Goal: Task Accomplishment & Management: Manage account settings

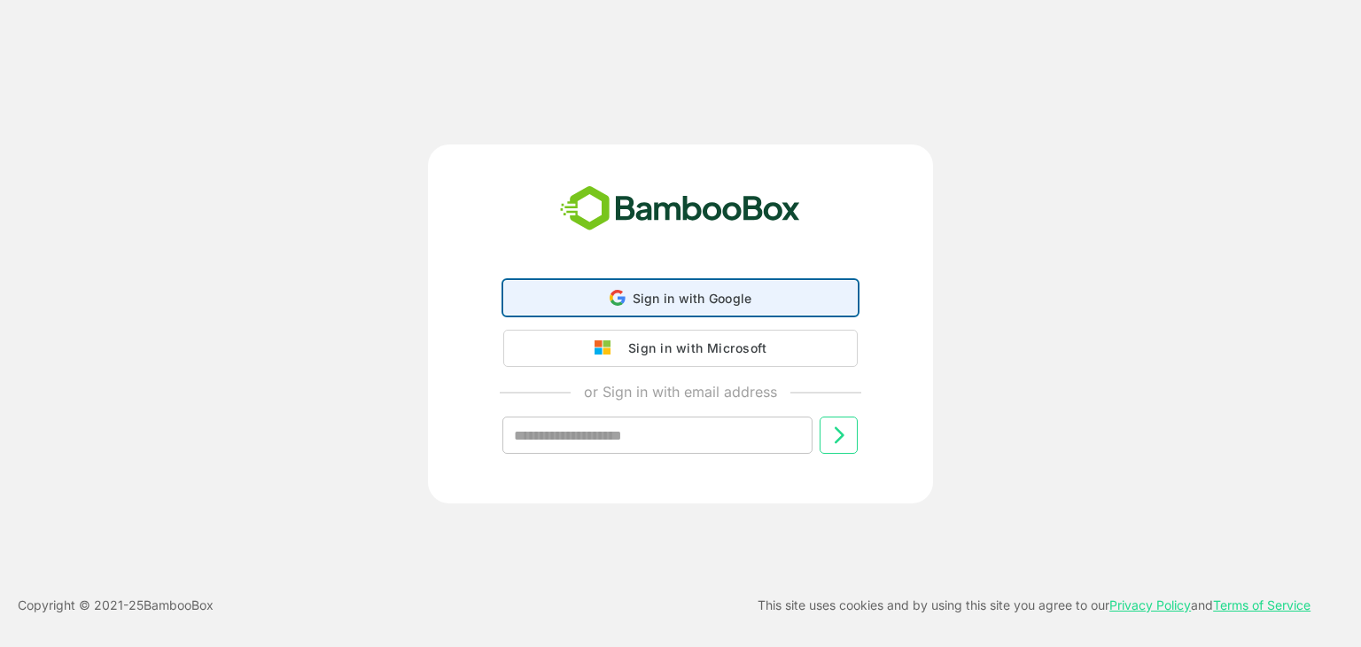
click at [716, 304] on span "Sign in with Google" at bounding box center [693, 298] width 120 height 15
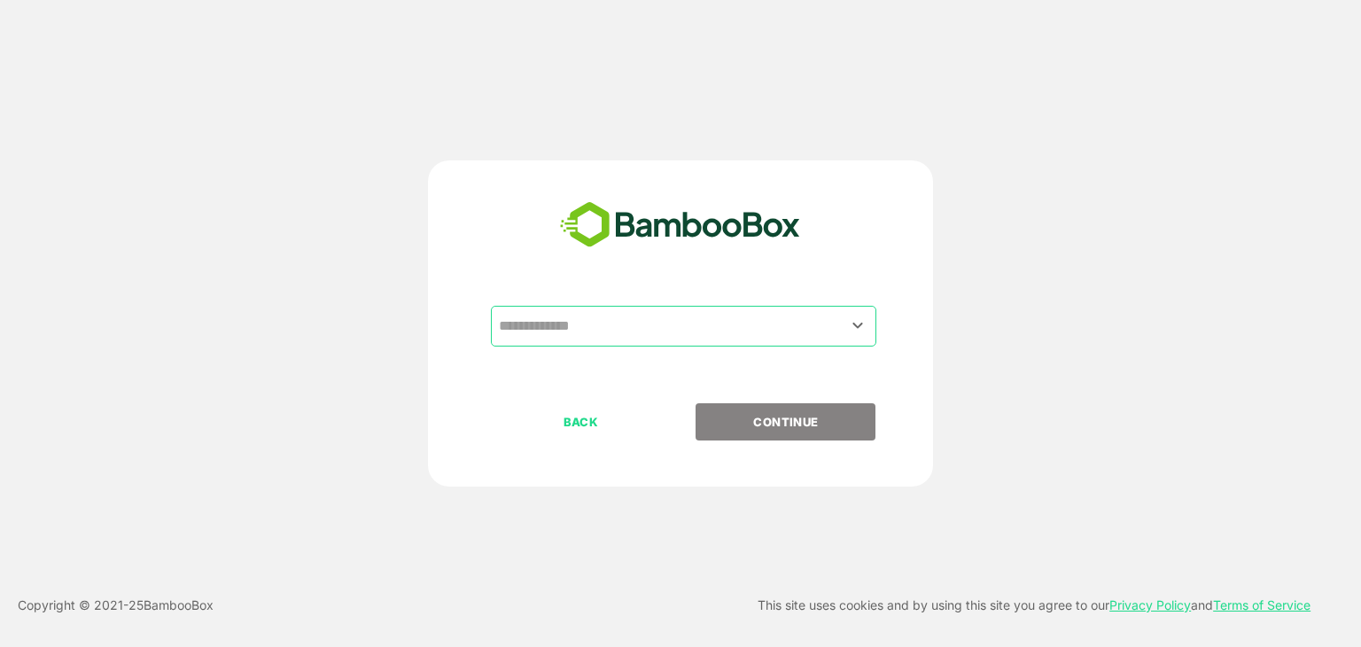
click at [650, 326] on input "text" at bounding box center [683, 326] width 378 height 34
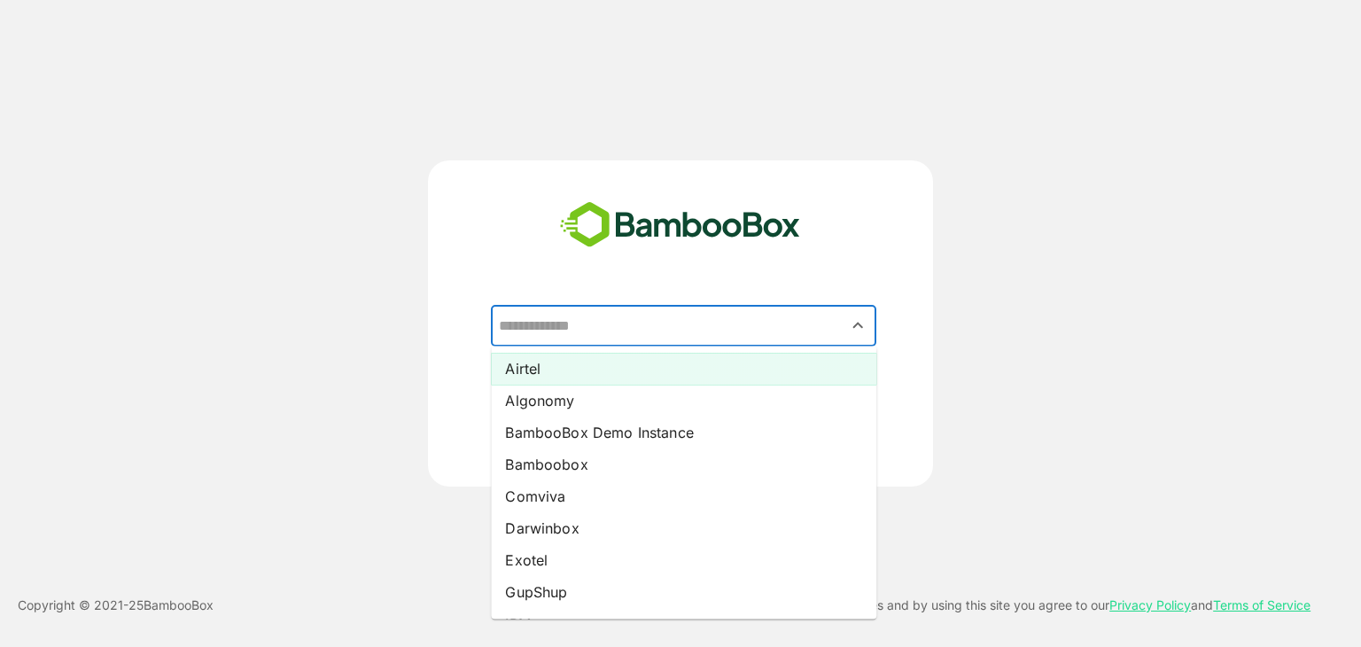
click at [595, 376] on li "Airtel" at bounding box center [683, 369] width 385 height 32
type input "******"
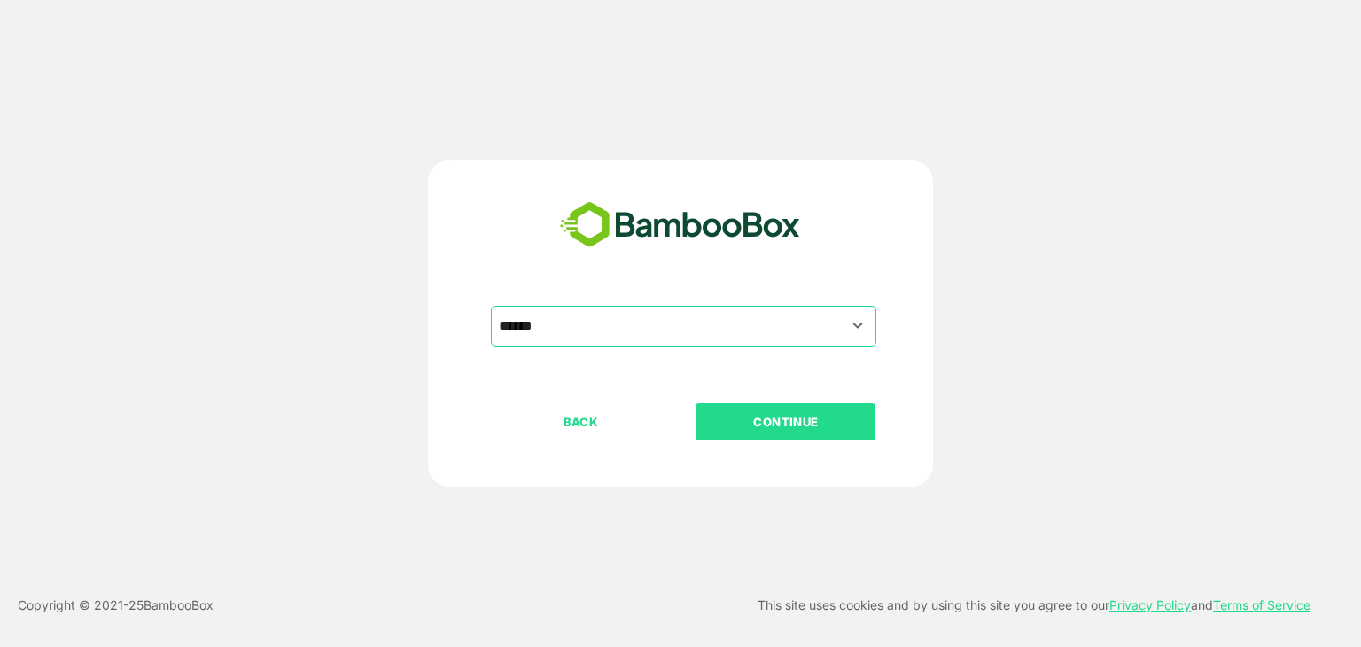
click at [784, 424] on p "CONTINUE" at bounding box center [785, 421] width 177 height 19
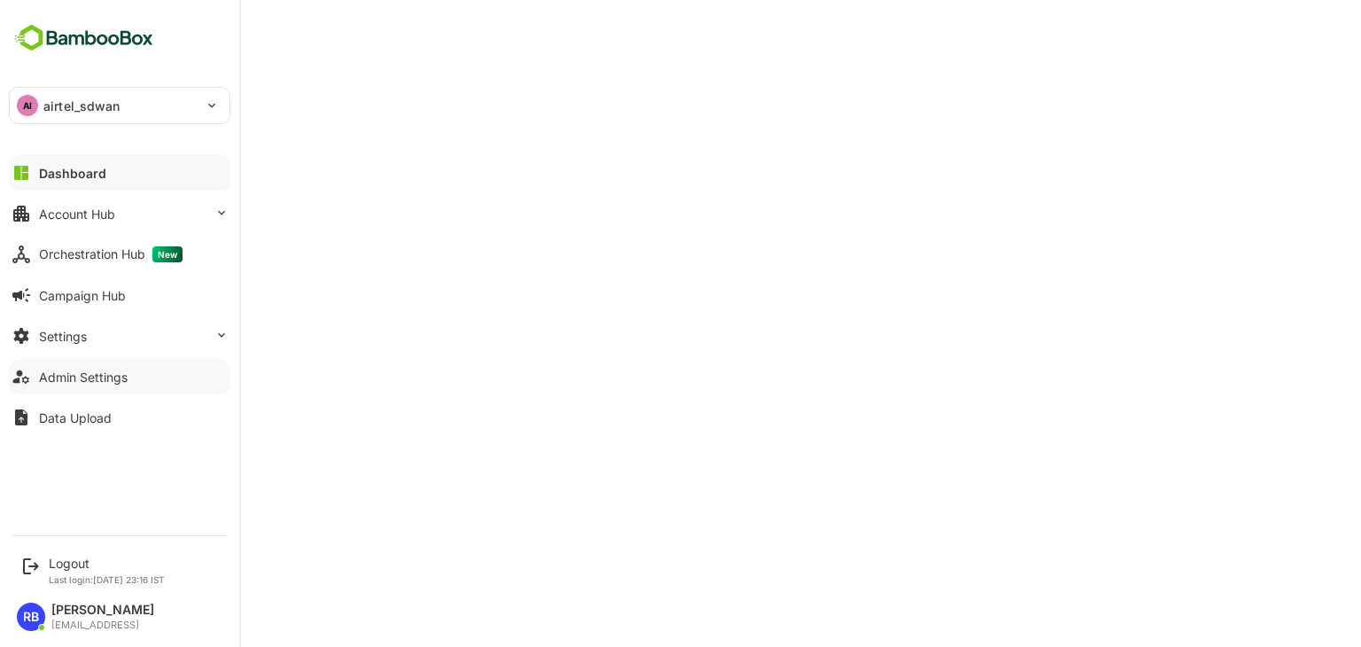
click at [129, 373] on button "Admin Settings" at bounding box center [120, 376] width 222 height 35
click at [111, 336] on button "Settings" at bounding box center [120, 335] width 222 height 35
click at [54, 556] on div "Logout" at bounding box center [107, 563] width 116 height 15
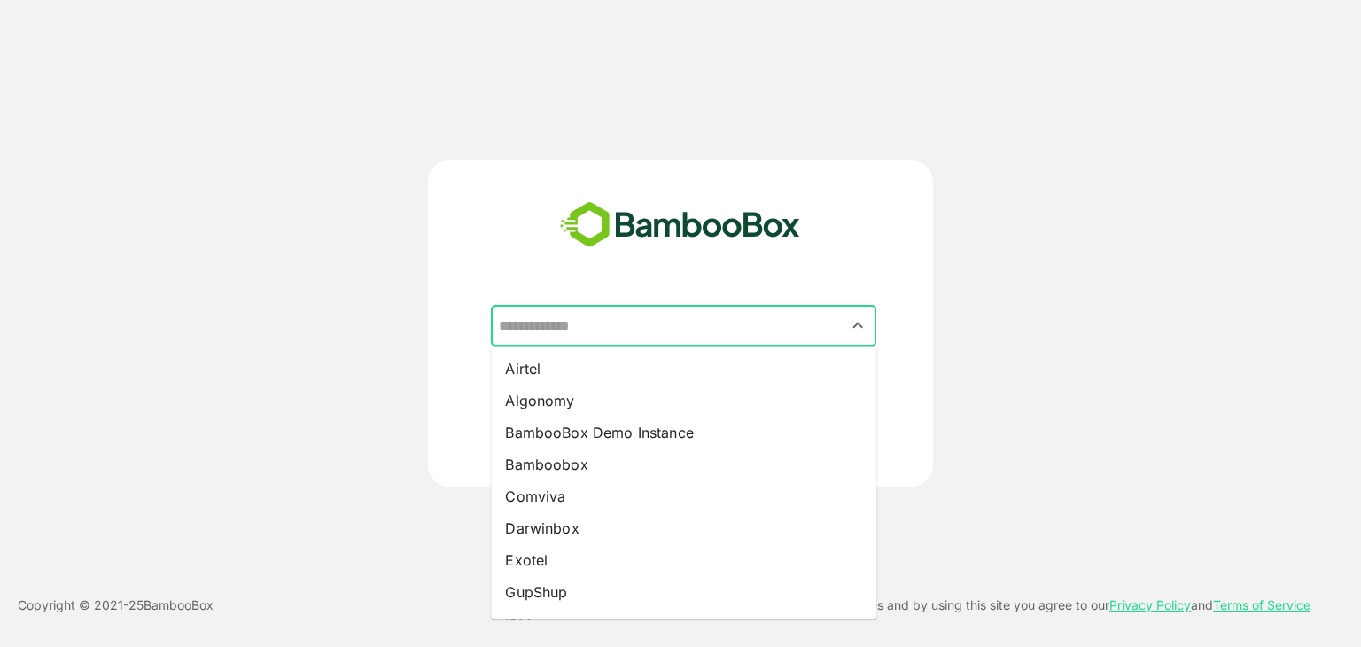
click at [666, 315] on input "text" at bounding box center [683, 326] width 378 height 34
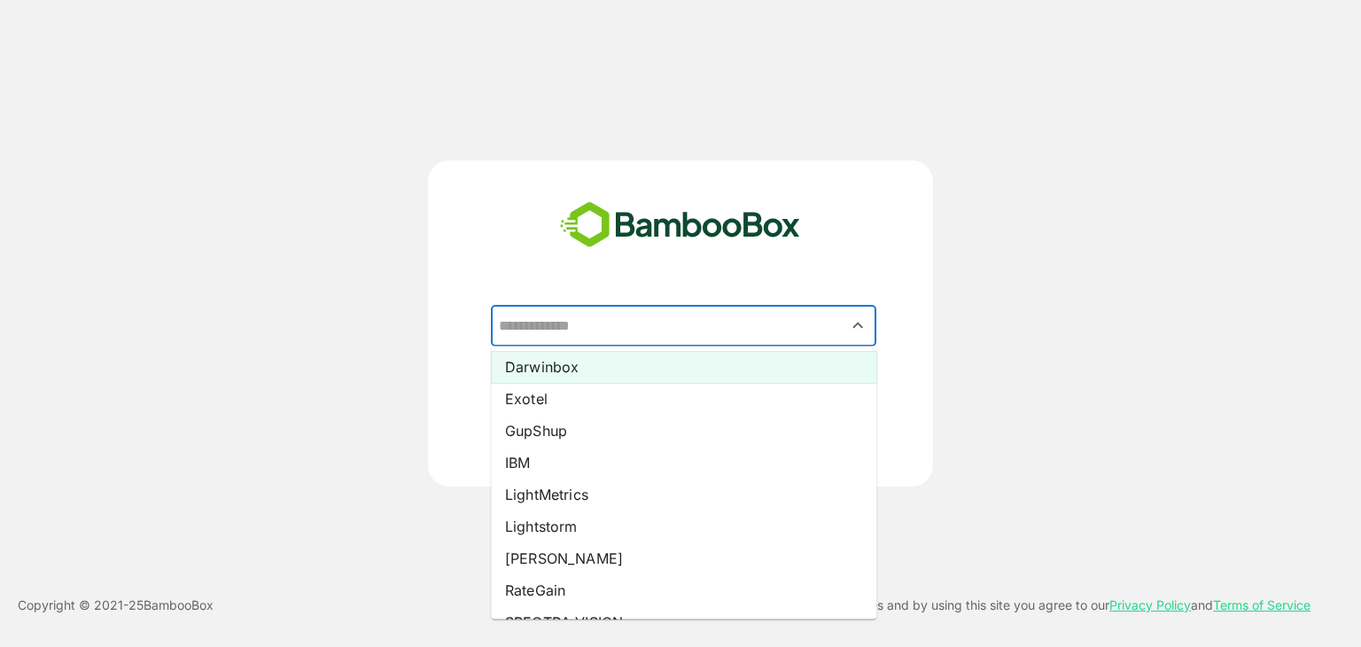
scroll to position [162, 0]
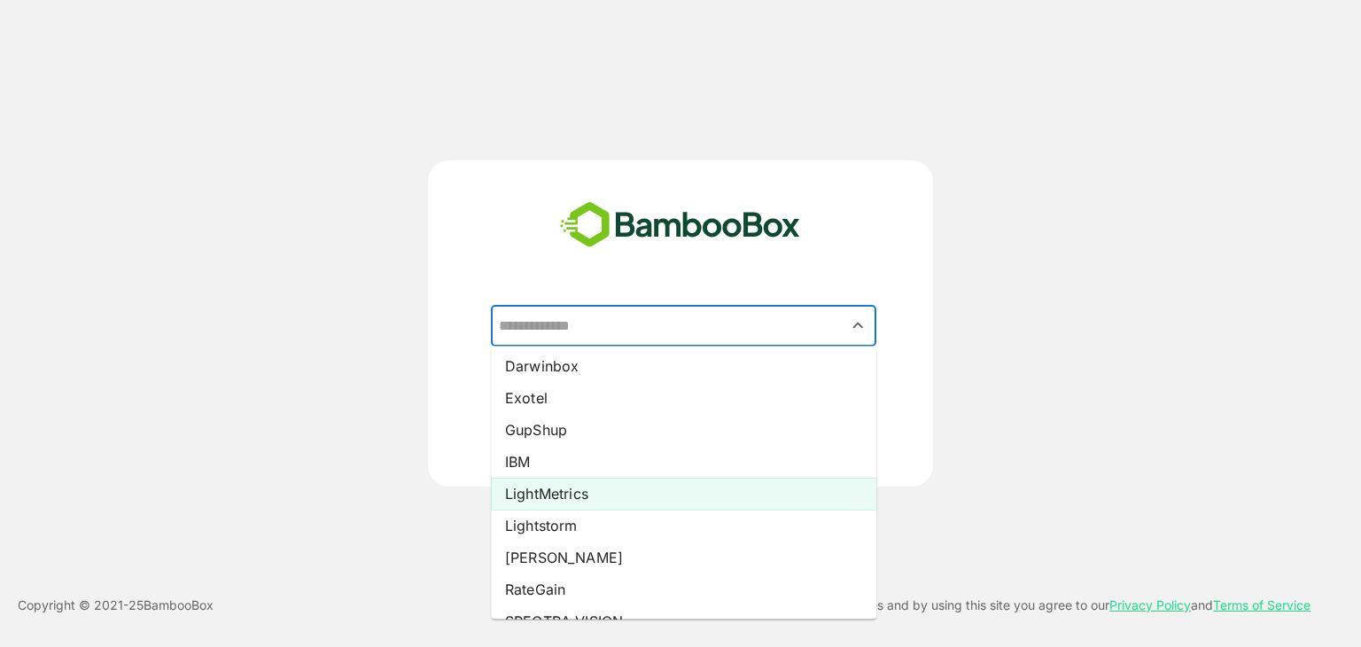
drag, startPoint x: 595, startPoint y: 497, endPoint x: 648, endPoint y: 484, distance: 53.9
click at [648, 484] on li "LightMetrics" at bounding box center [683, 494] width 385 height 32
type input "**********"
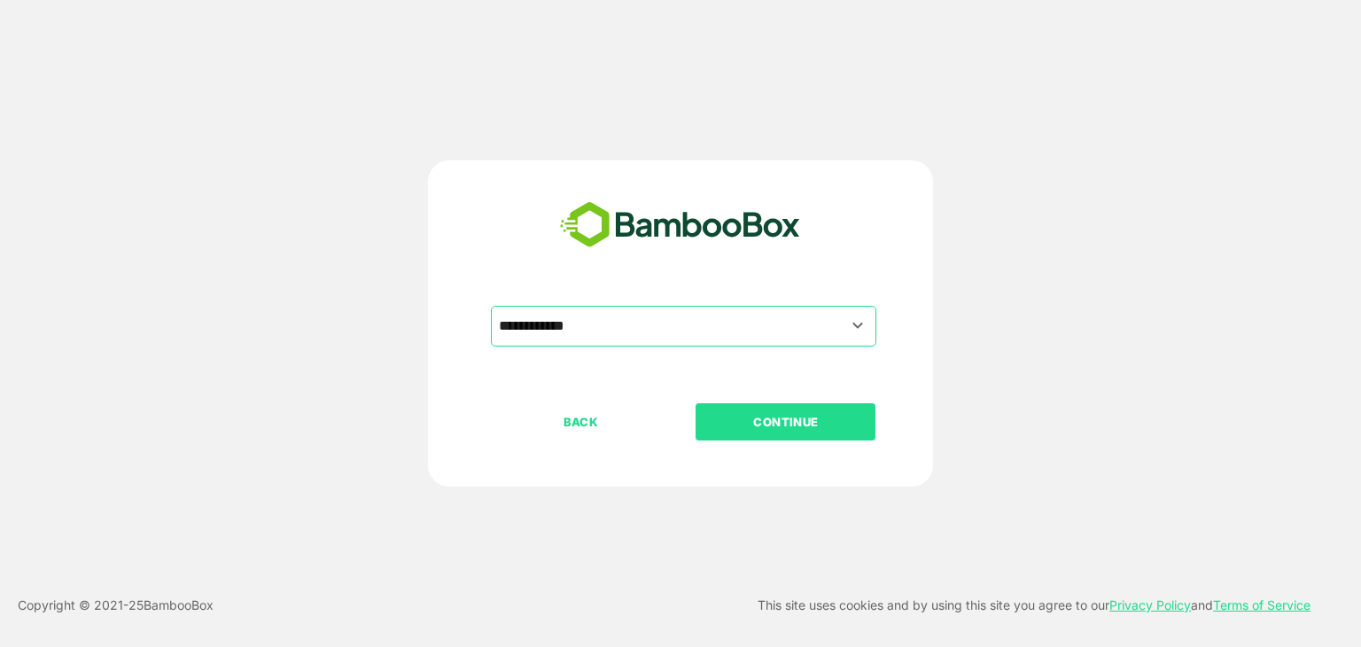
click at [648, 484] on div "BACK CONTINUE" at bounding box center [696, 478] width 410 height 151
click at [738, 410] on button "CONTINUE" at bounding box center [786, 421] width 180 height 37
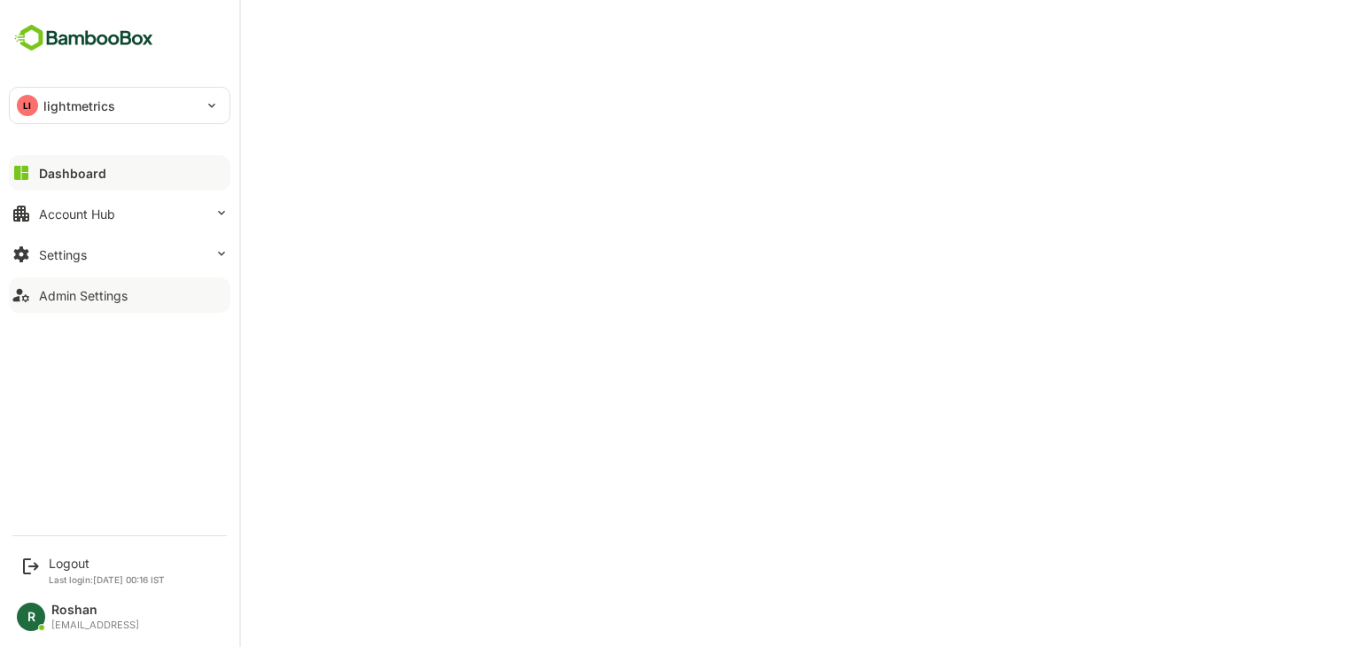
click at [125, 299] on div "Admin Settings" at bounding box center [83, 295] width 89 height 15
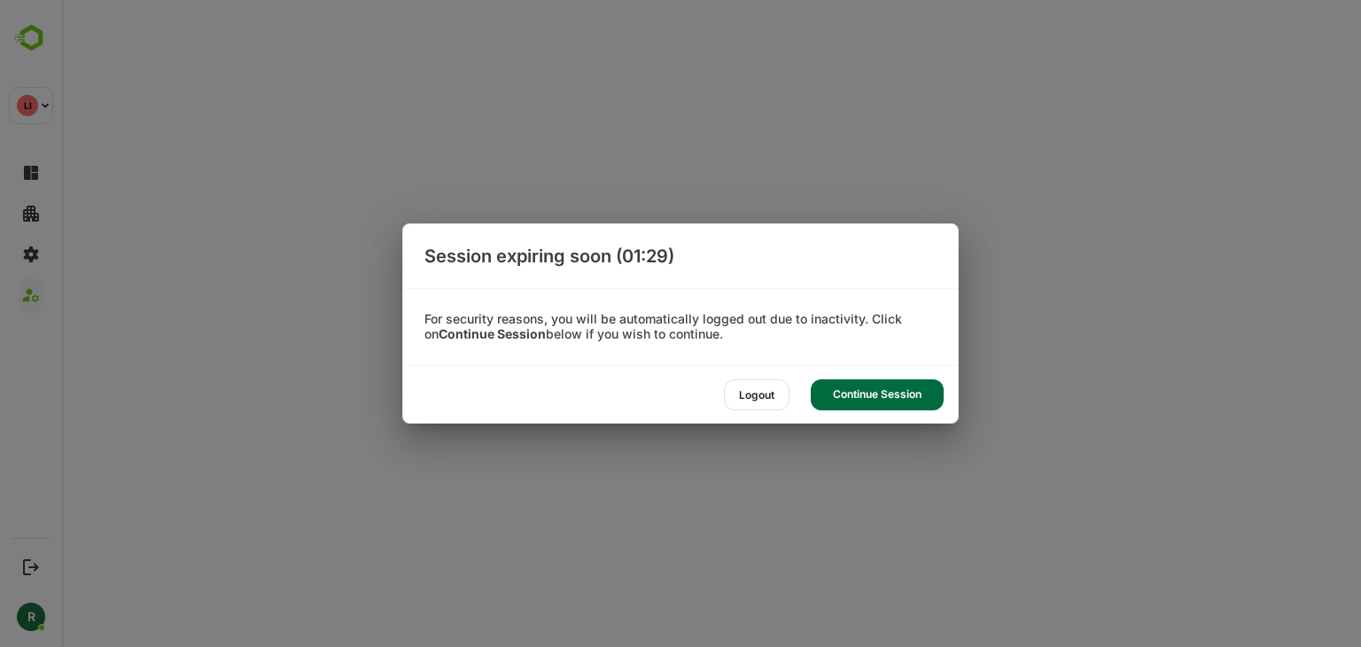
click at [869, 393] on div "Continue Session" at bounding box center [877, 394] width 133 height 31
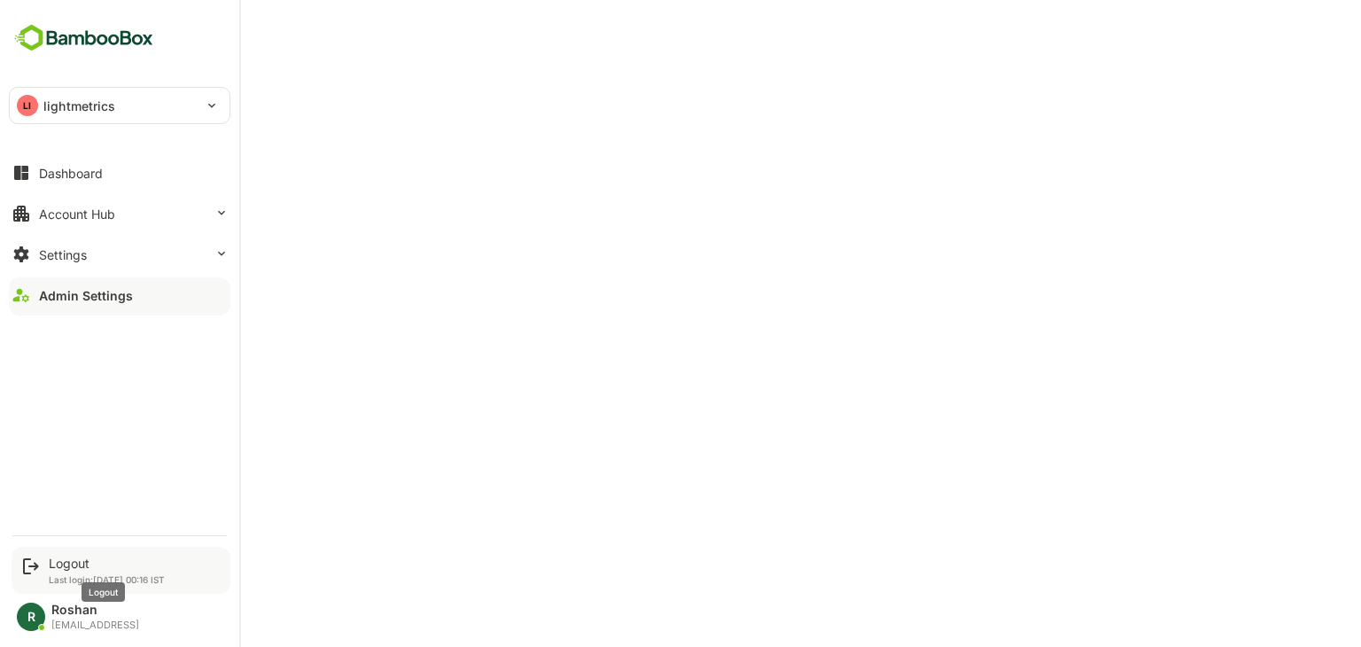
click at [63, 564] on div "Logout" at bounding box center [107, 563] width 116 height 15
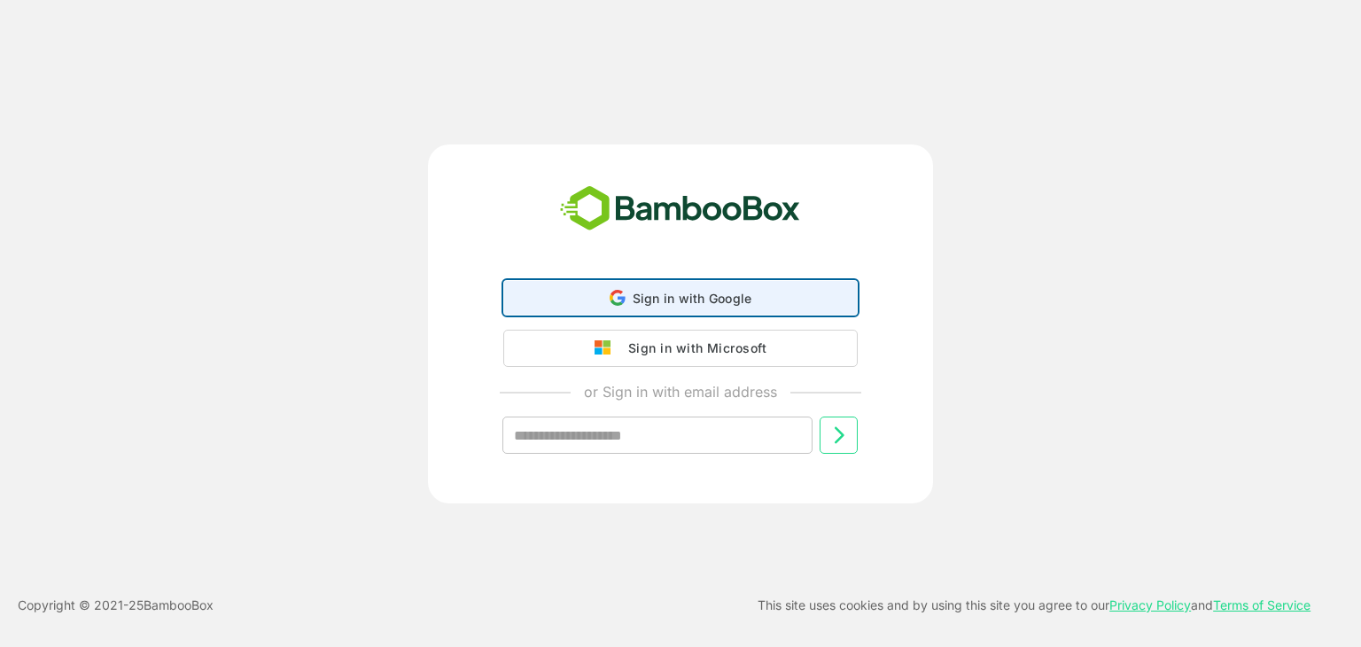
click at [724, 299] on span "Sign in with Google" at bounding box center [693, 298] width 120 height 15
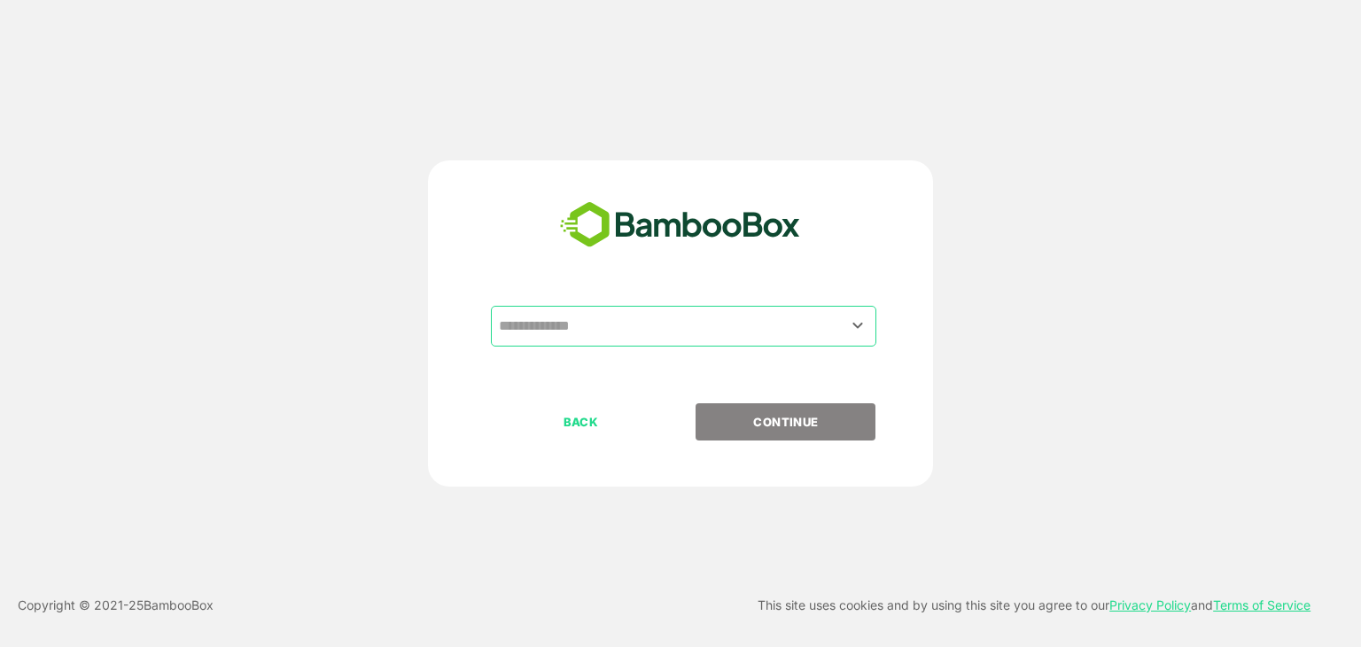
click at [663, 320] on input "text" at bounding box center [683, 326] width 378 height 34
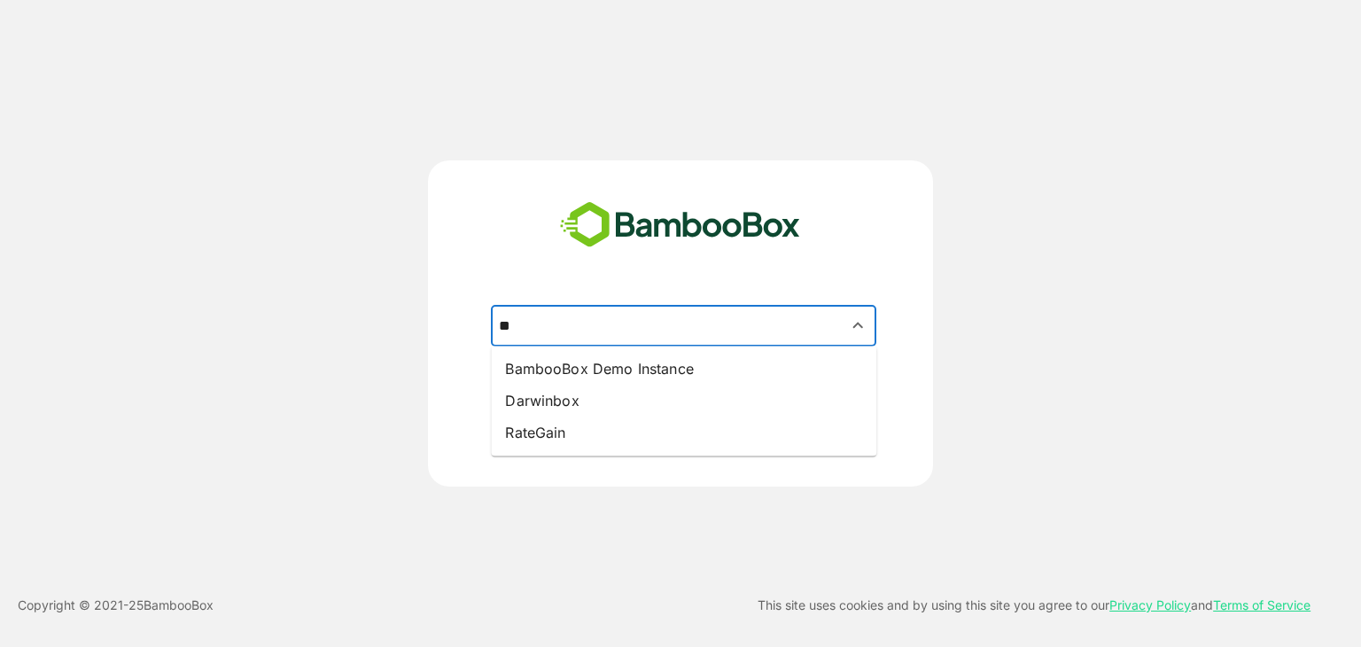
type input "**"
